Goal: Task Accomplishment & Management: Use online tool/utility

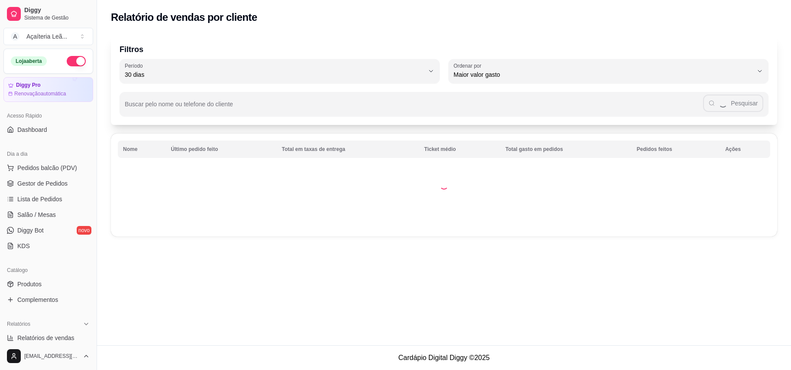
select select "30"
select select "HIGHEST_TOTAL_SPENT_WITH_ORDERS"
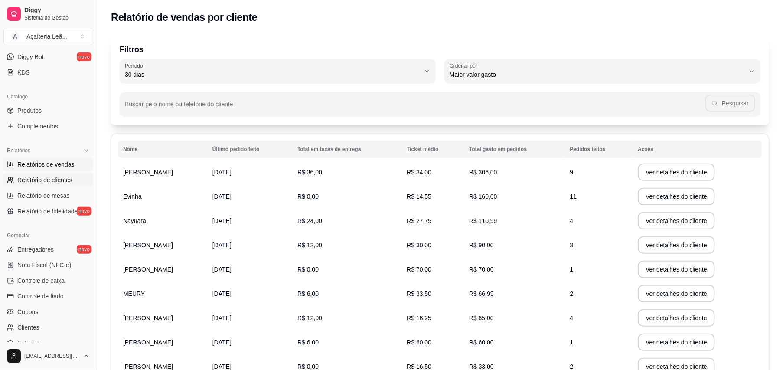
click at [46, 163] on span "Relatórios de vendas" at bounding box center [45, 164] width 57 height 9
select select "ALL"
select select "0"
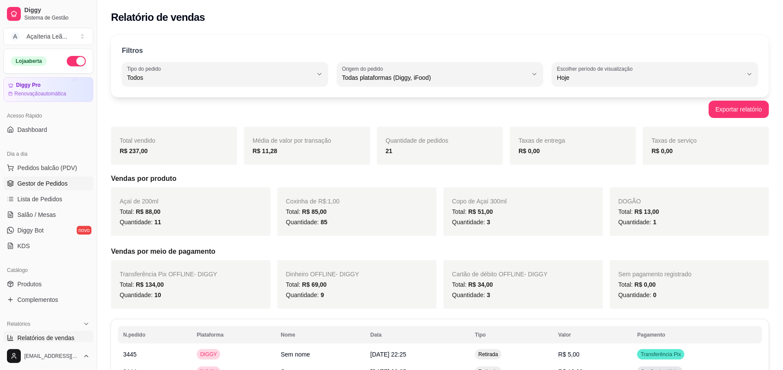
click at [26, 181] on span "Gestor de Pedidos" at bounding box center [42, 183] width 50 height 9
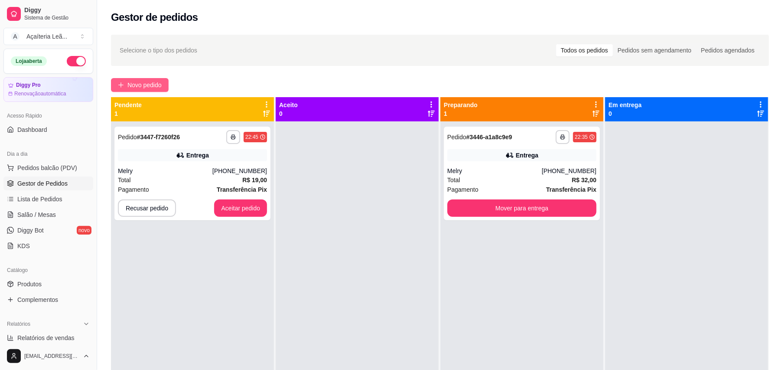
click at [133, 81] on span "Novo pedido" at bounding box center [144, 85] width 34 height 10
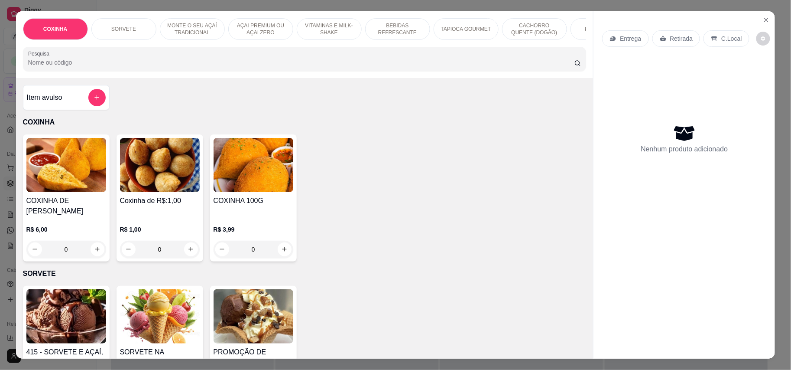
click at [173, 206] on h4 "Coxinha de R$:1,00" at bounding box center [160, 200] width 80 height 10
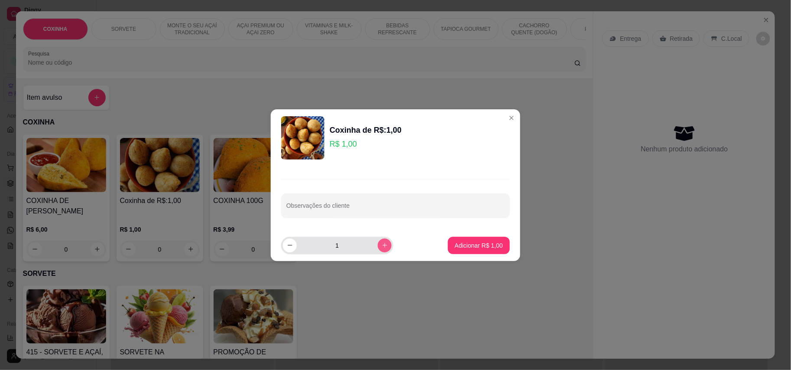
click at [382, 247] on icon "increase-product-quantity" at bounding box center [385, 245] width 6 height 6
type input "5"
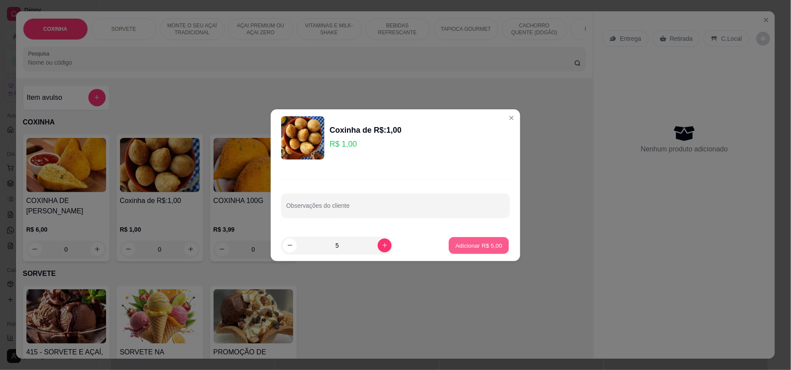
click at [481, 241] on p "Adicionar R$ 5,00" at bounding box center [478, 245] width 47 height 8
type input "5"
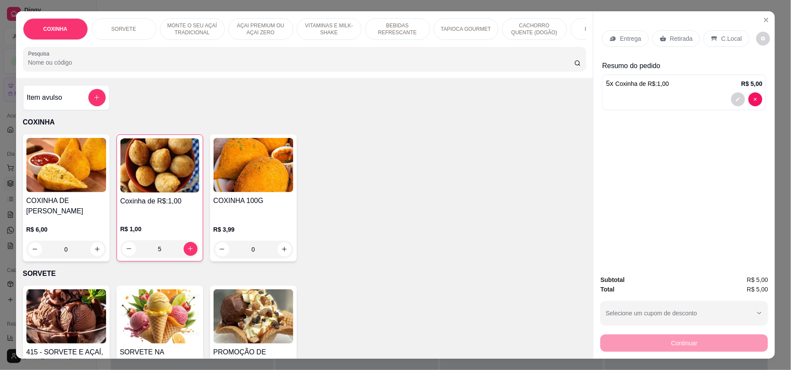
click at [670, 35] on p "Retirada" at bounding box center [681, 38] width 23 height 9
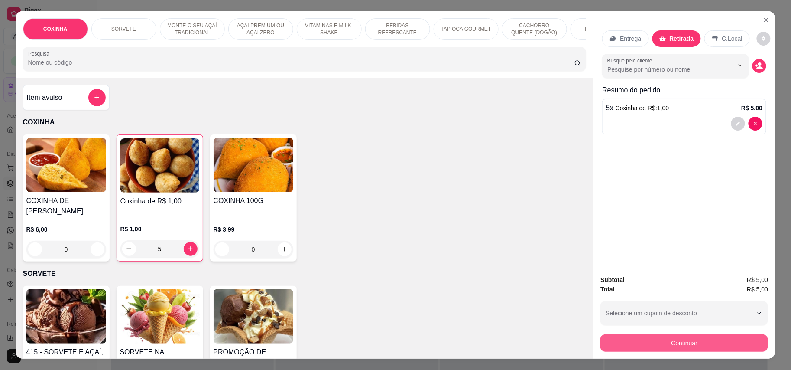
click at [672, 337] on button "Continuar" at bounding box center [685, 342] width 168 height 17
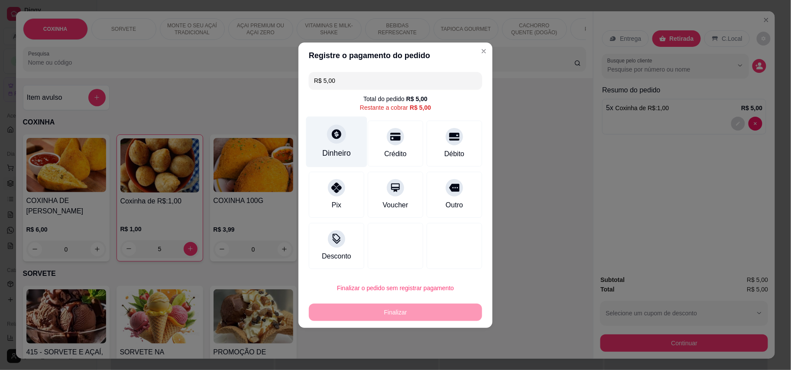
click at [330, 141] on div at bounding box center [336, 133] width 19 height 19
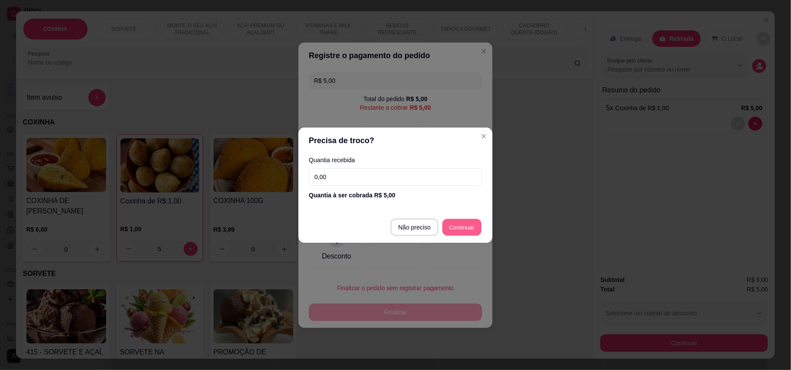
type input "R$ 0,00"
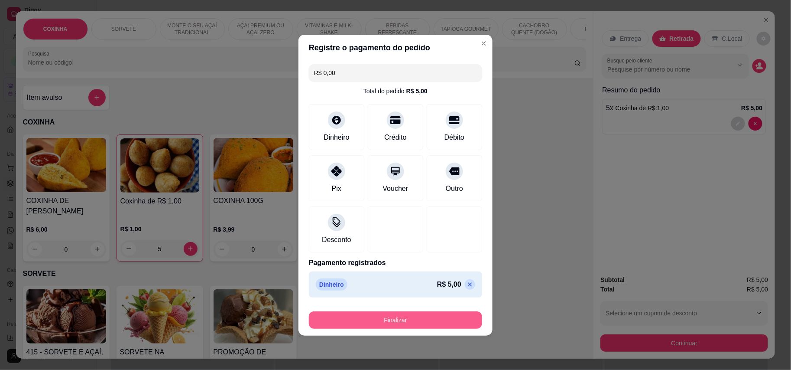
click at [437, 314] on button "Finalizar" at bounding box center [395, 319] width 173 height 17
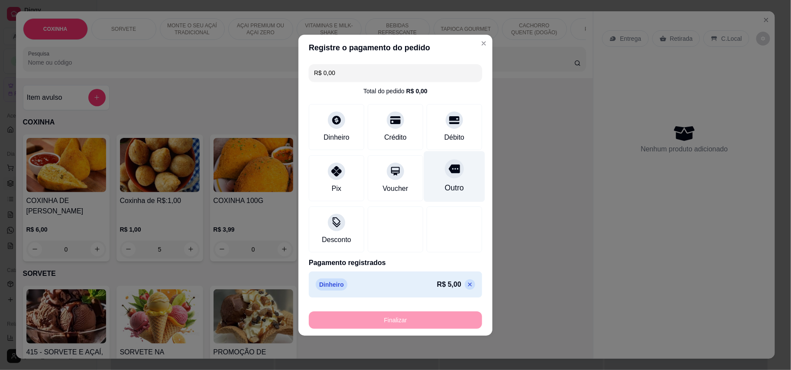
type input "0"
type input "-R$ 5,00"
